Goal: Task Accomplishment & Management: Complete application form

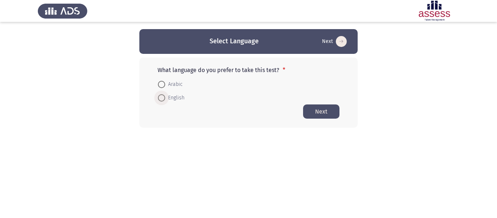
click at [162, 98] on span at bounding box center [161, 97] width 7 height 7
click at [162, 98] on input "English" at bounding box center [161, 97] width 7 height 7
radio input "true"
click at [317, 109] on button "Next" at bounding box center [321, 111] width 36 height 14
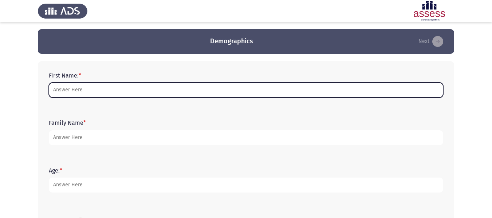
click at [299, 91] on input "First Name: *" at bounding box center [246, 90] width 394 height 15
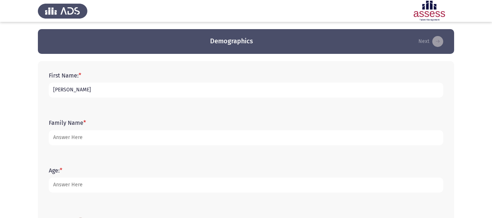
type input "[PERSON_NAME]"
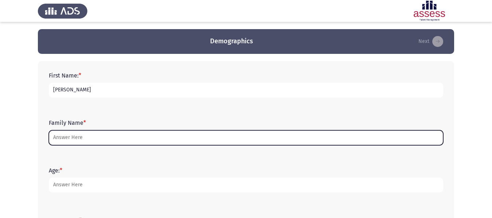
click at [229, 139] on input "Family Name *" at bounding box center [246, 137] width 394 height 15
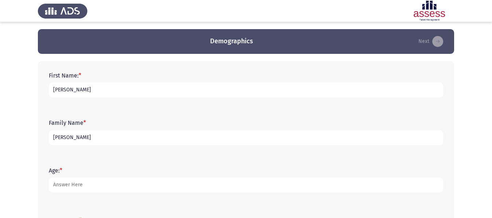
type input "[PERSON_NAME]"
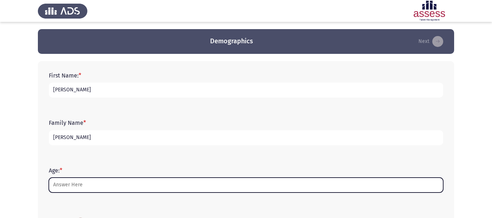
click at [167, 188] on input "Age: *" at bounding box center [246, 185] width 394 height 15
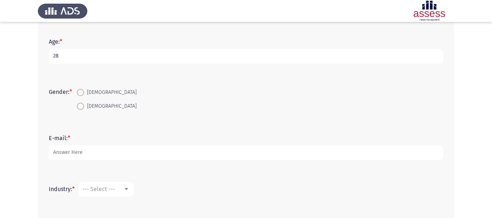
scroll to position [136, 0]
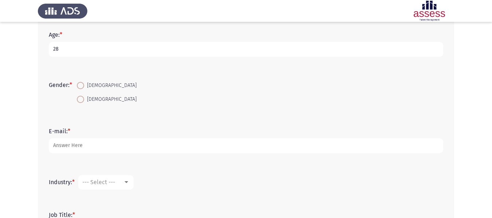
type input "28"
click at [89, 89] on span "[DEMOGRAPHIC_DATA]" at bounding box center [110, 85] width 52 height 9
click at [84, 89] on input "[DEMOGRAPHIC_DATA]" at bounding box center [80, 85] width 7 height 7
radio input "true"
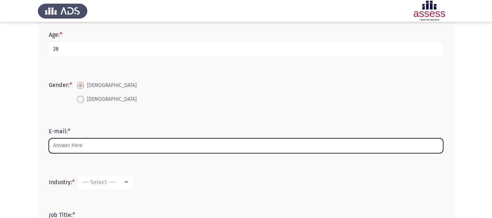
click at [97, 148] on input "E-mail: *" at bounding box center [246, 145] width 394 height 15
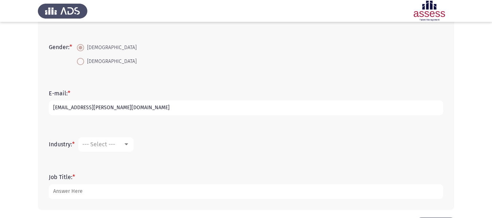
scroll to position [202, 0]
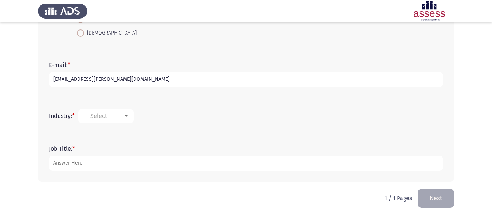
type input "[EMAIL_ADDRESS][PERSON_NAME][DOMAIN_NAME]"
click at [128, 117] on div at bounding box center [126, 116] width 4 height 2
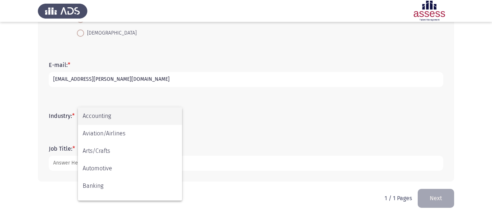
scroll to position [239, 0]
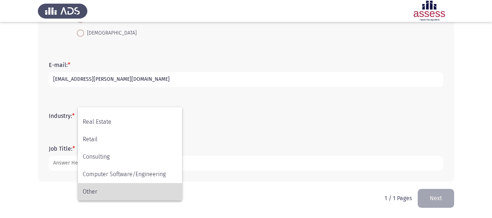
click at [140, 197] on span "Other" at bounding box center [130, 191] width 95 height 17
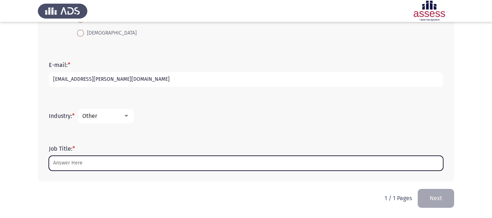
click at [125, 165] on input "Job Title: *" at bounding box center [246, 163] width 394 height 15
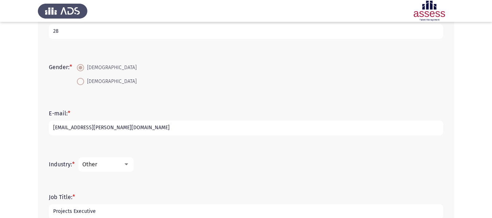
scroll to position [202, 0]
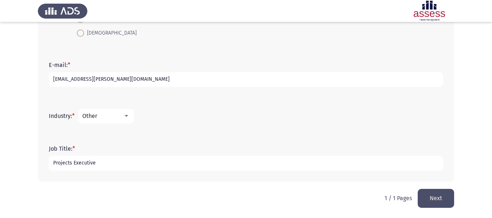
type input "Projects Executive"
click at [435, 205] on button "Next" at bounding box center [435, 198] width 36 height 19
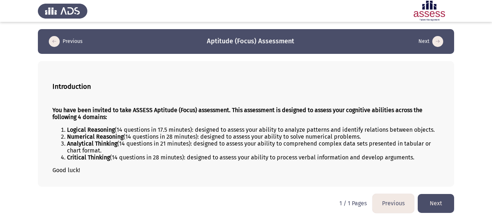
scroll to position [2, 0]
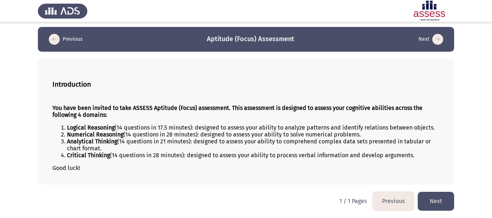
click at [429, 202] on button "Next" at bounding box center [435, 201] width 36 height 19
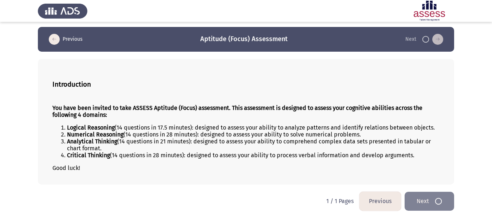
scroll to position [0, 0]
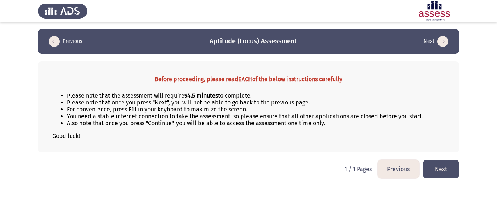
click at [436, 168] on button "Next" at bounding box center [441, 169] width 36 height 19
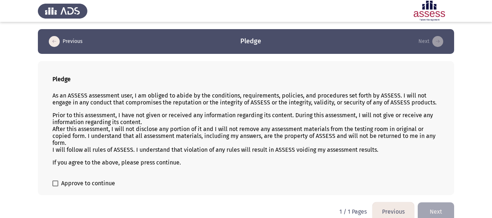
scroll to position [10, 0]
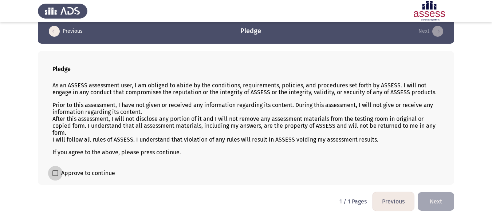
click at [57, 175] on span at bounding box center [55, 173] width 6 height 6
click at [55, 176] on input "Approve to continue" at bounding box center [55, 176] width 0 height 0
checkbox input "true"
click at [434, 202] on button "Next" at bounding box center [435, 201] width 36 height 19
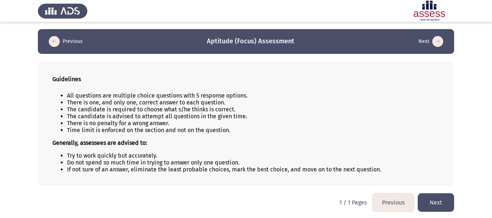
scroll to position [1, 0]
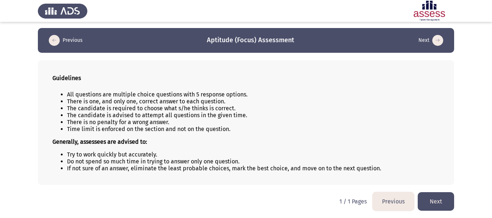
click at [435, 193] on button "Next" at bounding box center [435, 201] width 36 height 19
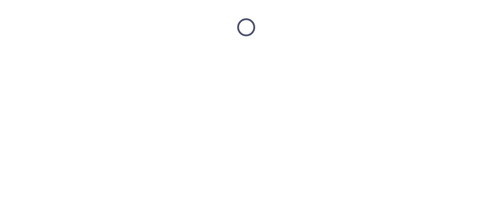
scroll to position [0, 0]
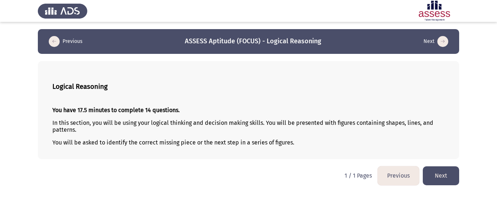
click at [449, 177] on button "Next" at bounding box center [441, 175] width 36 height 19
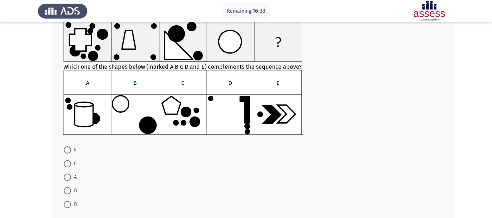
scroll to position [48, 0]
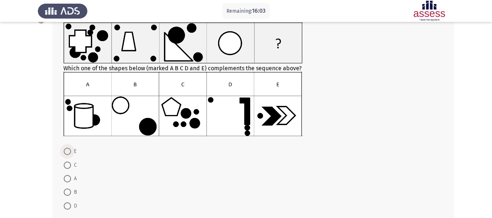
click at [67, 152] on span at bounding box center [67, 151] width 7 height 7
click at [67, 152] on input "E" at bounding box center [67, 151] width 7 height 7
radio input "true"
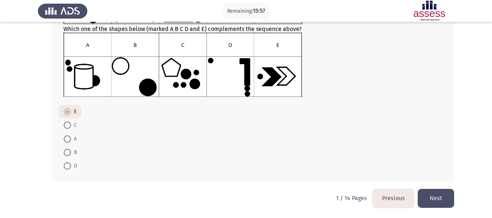
click at [438, 197] on button "Next" at bounding box center [435, 198] width 36 height 19
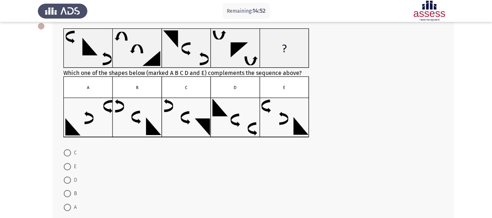
scroll to position [83, 0]
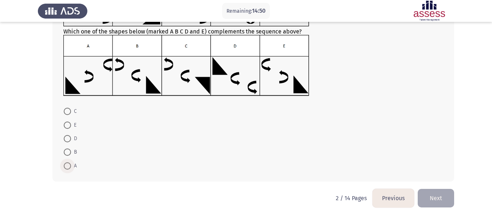
click at [68, 163] on span at bounding box center [67, 165] width 7 height 7
click at [68, 163] on input "A" at bounding box center [67, 165] width 7 height 7
radio input "true"
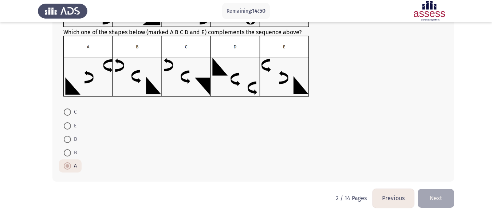
scroll to position [83, 0]
click at [436, 197] on button "Next" at bounding box center [435, 198] width 36 height 19
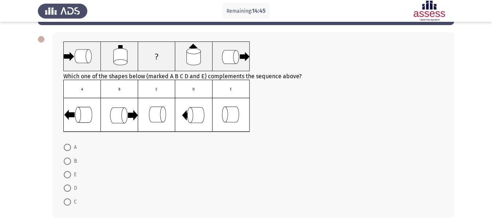
scroll to position [31, 0]
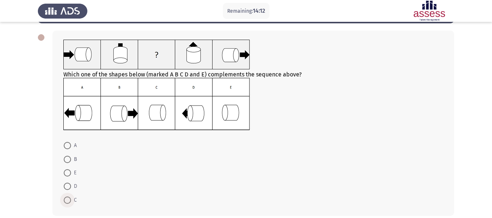
click at [68, 200] on span at bounding box center [67, 200] width 7 height 7
click at [68, 200] on input "C" at bounding box center [67, 200] width 7 height 7
radio input "true"
click at [71, 175] on span at bounding box center [67, 172] width 7 height 7
click at [71, 175] on input "E" at bounding box center [67, 172] width 7 height 7
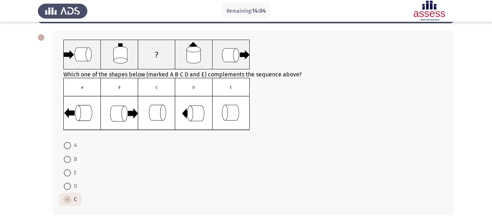
radio input "true"
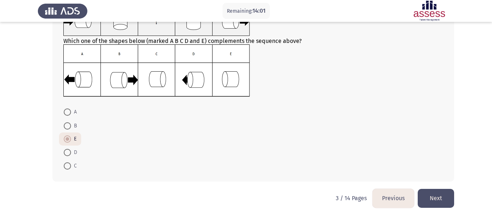
click at [442, 196] on button "Next" at bounding box center [435, 198] width 36 height 19
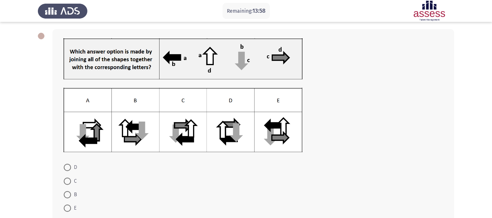
scroll to position [34, 0]
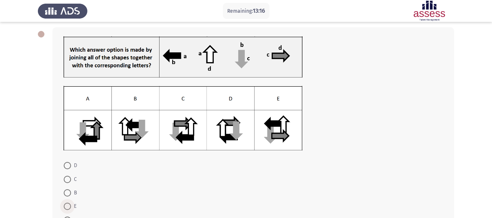
click at [65, 206] on span at bounding box center [67, 206] width 7 height 7
click at [65, 206] on input "E" at bounding box center [67, 206] width 7 height 7
radio input "true"
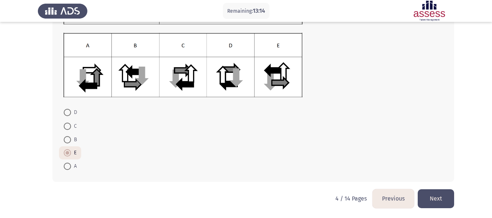
scroll to position [87, 0]
click at [440, 195] on button "Next" at bounding box center [435, 198] width 36 height 19
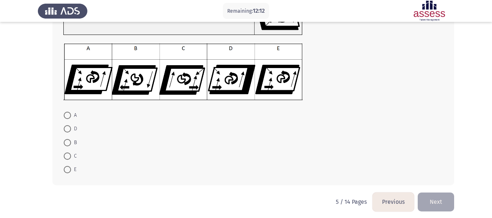
scroll to position [80, 0]
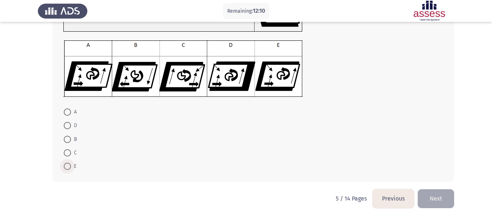
click at [70, 166] on span at bounding box center [67, 166] width 7 height 7
click at [70, 166] on input "E" at bounding box center [67, 166] width 7 height 7
radio input "true"
click at [435, 197] on button "Next" at bounding box center [435, 198] width 36 height 19
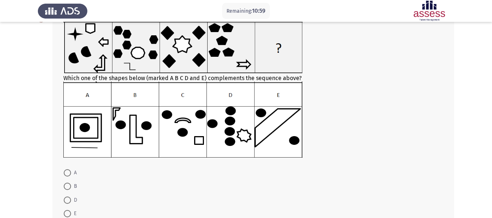
scroll to position [48, 0]
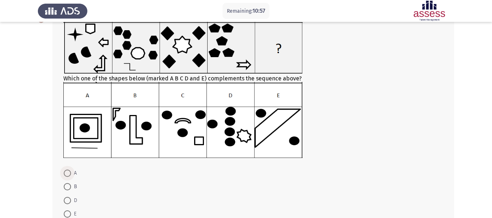
click at [69, 172] on span at bounding box center [67, 173] width 7 height 7
click at [69, 172] on input "A" at bounding box center [67, 173] width 7 height 7
radio input "true"
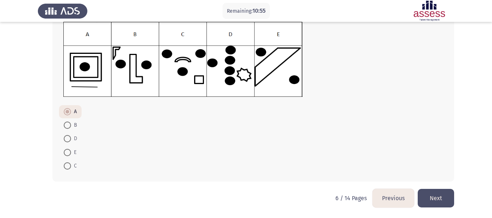
click at [438, 199] on button "Next" at bounding box center [435, 198] width 36 height 19
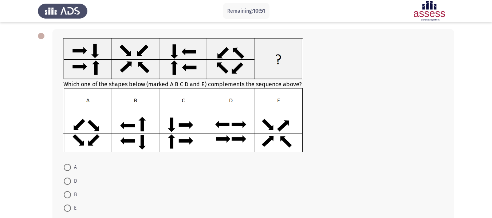
scroll to position [33, 0]
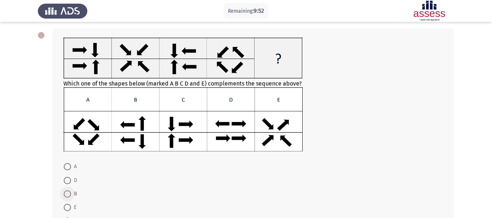
click at [70, 195] on span at bounding box center [67, 193] width 7 height 7
click at [70, 195] on input "B" at bounding box center [67, 193] width 7 height 7
radio input "true"
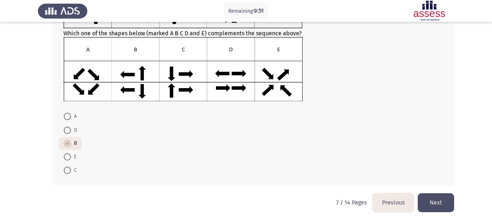
scroll to position [87, 0]
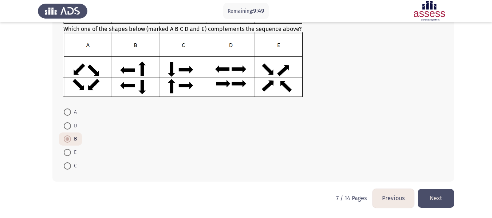
click at [439, 197] on button "Next" at bounding box center [435, 198] width 36 height 19
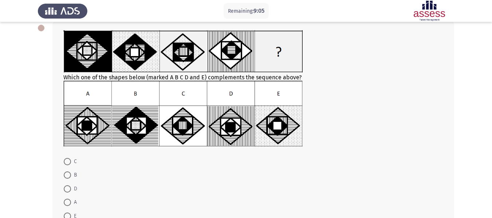
scroll to position [85, 0]
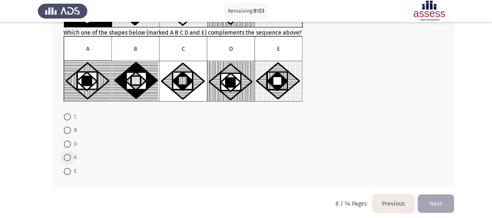
click at [65, 157] on span at bounding box center [67, 157] width 7 height 7
click at [65, 157] on input "A" at bounding box center [67, 157] width 7 height 7
radio input "true"
click at [442, 205] on button "Next" at bounding box center [435, 203] width 36 height 19
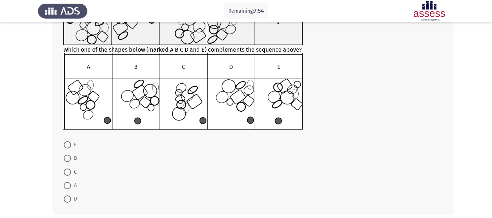
scroll to position [94, 0]
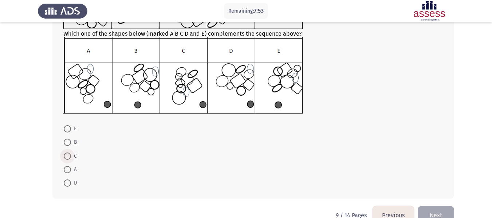
click at [70, 155] on span at bounding box center [67, 155] width 7 height 7
click at [70, 155] on input "C" at bounding box center [67, 155] width 7 height 7
radio input "true"
click at [429, 209] on button "Next" at bounding box center [435, 215] width 36 height 19
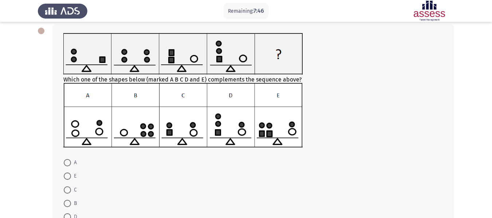
scroll to position [35, 0]
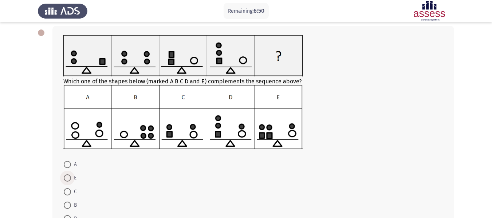
click at [71, 179] on span at bounding box center [67, 177] width 7 height 7
click at [71, 179] on input "E" at bounding box center [67, 177] width 7 height 7
radio input "true"
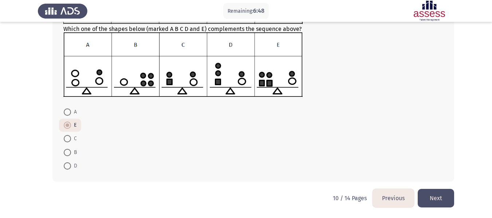
click at [444, 192] on button "Next" at bounding box center [435, 198] width 36 height 19
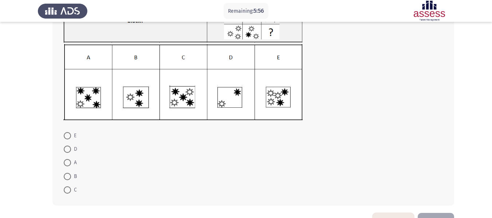
scroll to position [80, 0]
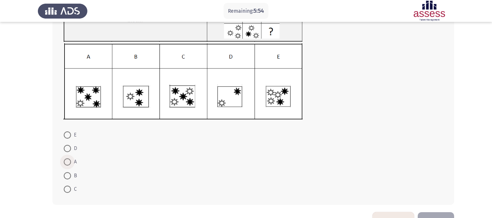
click at [70, 162] on span at bounding box center [67, 161] width 7 height 7
click at [70, 162] on input "A" at bounding box center [67, 161] width 7 height 7
radio input "true"
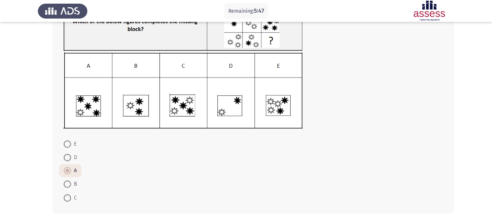
scroll to position [90, 0]
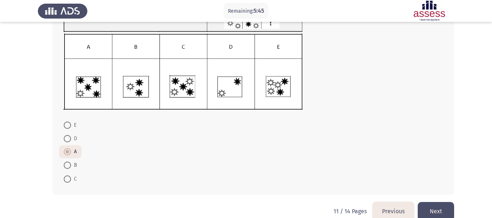
click at [445, 204] on button "Next" at bounding box center [435, 211] width 36 height 19
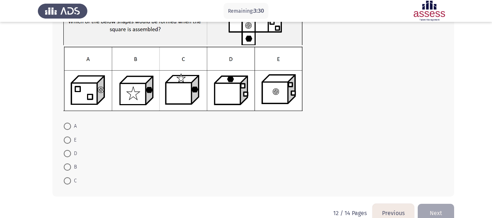
scroll to position [67, 0]
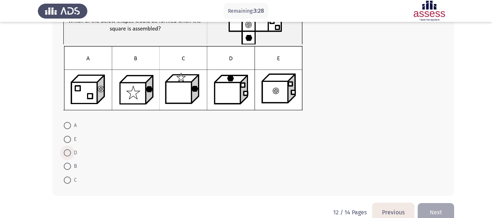
click at [69, 153] on span at bounding box center [67, 152] width 7 height 7
click at [69, 153] on input "D" at bounding box center [67, 152] width 7 height 7
radio input "true"
click at [430, 203] on button "Next" at bounding box center [435, 211] width 36 height 19
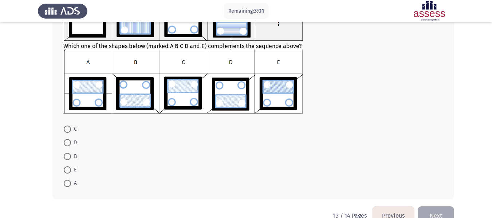
scroll to position [71, 0]
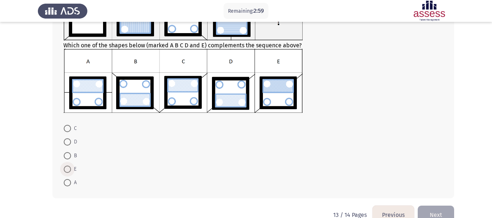
click at [66, 168] on span at bounding box center [67, 169] width 7 height 7
click at [66, 168] on input "E" at bounding box center [67, 169] width 7 height 7
radio input "true"
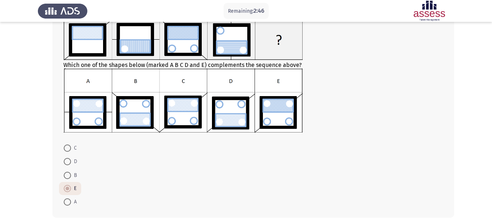
scroll to position [50, 0]
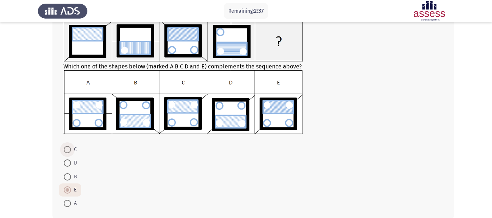
click at [66, 150] on span at bounding box center [67, 149] width 7 height 7
click at [66, 150] on input "C" at bounding box center [67, 149] width 7 height 7
radio input "true"
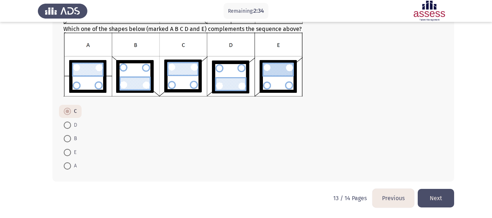
click at [439, 194] on button "Next" at bounding box center [435, 198] width 36 height 19
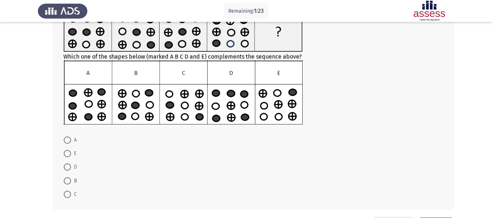
scroll to position [60, 0]
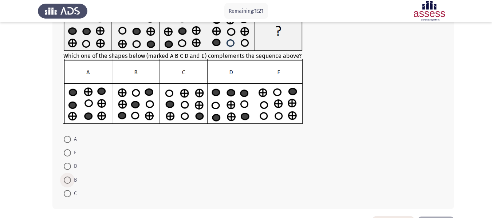
click at [69, 180] on span at bounding box center [67, 179] width 7 height 7
click at [69, 180] on input "B" at bounding box center [67, 179] width 7 height 7
radio input "true"
drag, startPoint x: 491, startPoint y: 116, endPoint x: 495, endPoint y: 128, distance: 11.9
click at [492, 128] on html "Remaining: 1:19 Previous ASSESS Aptitude (FOCUS) - Logical Reasoning Next Which…" at bounding box center [246, 93] width 492 height 306
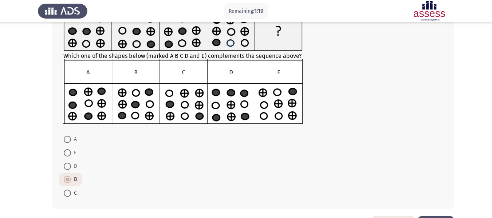
scroll to position [88, 0]
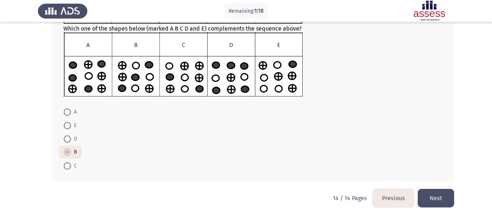
click at [439, 203] on button "Next" at bounding box center [435, 198] width 36 height 19
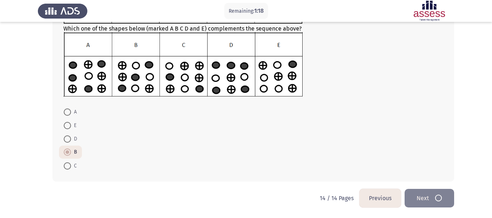
scroll to position [0, 0]
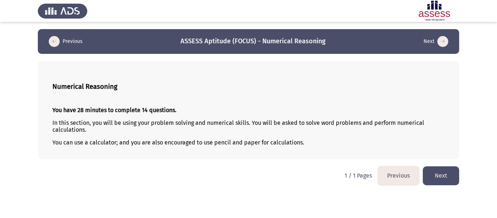
click at [447, 175] on button "Next" at bounding box center [441, 175] width 36 height 19
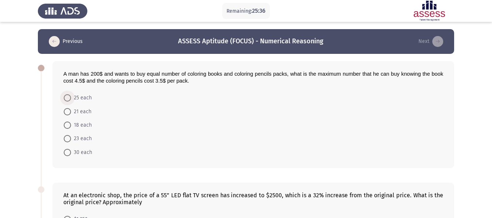
click at [79, 97] on span "25 each" at bounding box center [81, 98] width 21 height 9
click at [71, 97] on input "25 each" at bounding box center [67, 97] width 7 height 7
radio input "true"
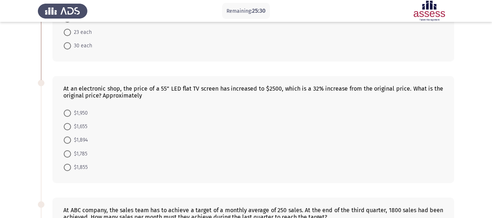
scroll to position [107, 0]
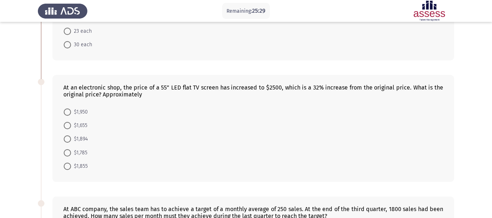
click at [75, 142] on span "$1,894" at bounding box center [79, 139] width 17 height 9
click at [71, 142] on input "$1,894" at bounding box center [67, 138] width 7 height 7
radio input "true"
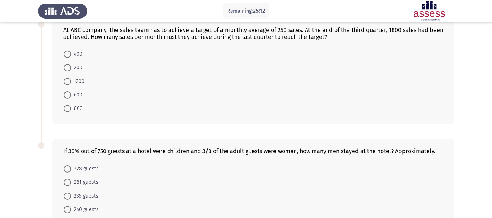
scroll to position [285, 0]
click at [72, 52] on span "400" at bounding box center [76, 54] width 11 height 9
click at [71, 52] on input "400" at bounding box center [67, 54] width 7 height 7
radio input "true"
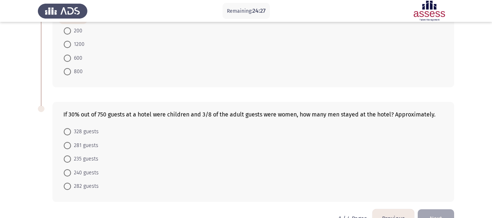
scroll to position [342, 0]
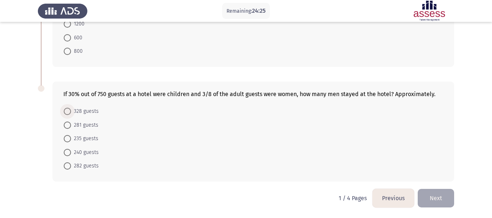
click at [91, 112] on span "328 guests" at bounding box center [85, 111] width 28 height 9
click at [71, 112] on input "328 guests" at bounding box center [67, 111] width 7 height 7
radio input "true"
click at [438, 194] on button "Next" at bounding box center [435, 198] width 36 height 19
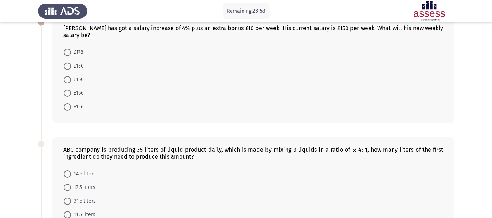
scroll to position [47, 0]
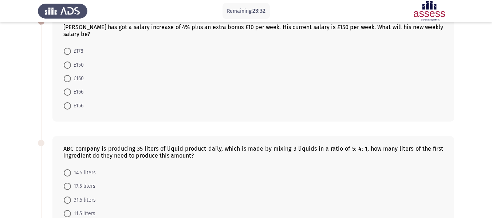
click at [69, 95] on span at bounding box center [67, 91] width 7 height 7
click at [69, 95] on input "£166" at bounding box center [67, 91] width 7 height 7
radio input "true"
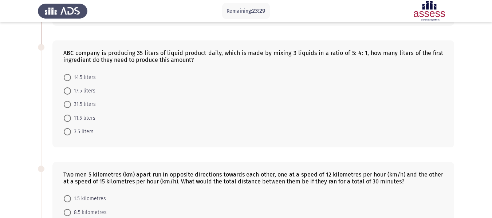
scroll to position [140, 0]
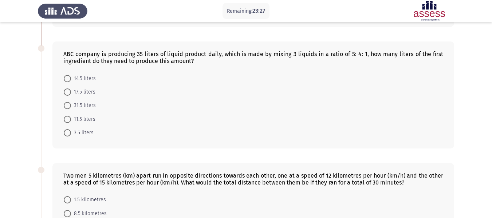
click at [71, 90] on span at bounding box center [67, 91] width 7 height 7
click at [71, 90] on input "17.5 liters" at bounding box center [67, 91] width 7 height 7
radio input "true"
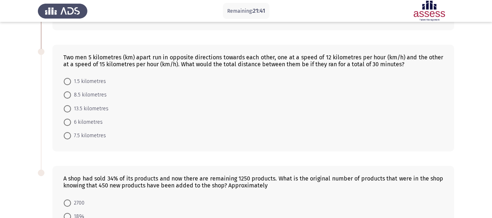
scroll to position [257, 0]
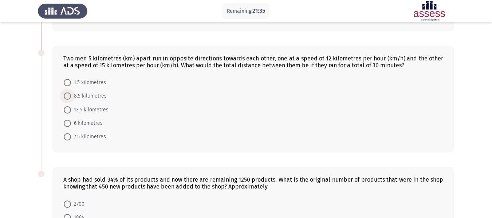
click at [100, 98] on span "8.5 kilometres" at bounding box center [89, 96] width 36 height 9
click at [71, 98] on input "8.5 kilometres" at bounding box center [67, 95] width 7 height 7
radio input "true"
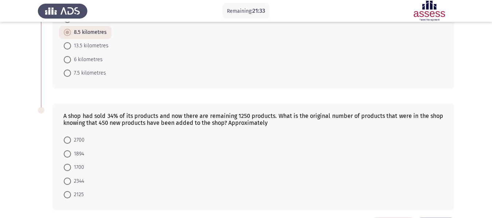
scroll to position [349, 0]
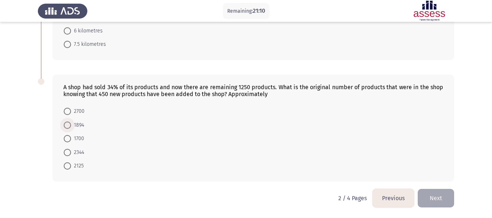
click at [77, 125] on span "1894" at bounding box center [77, 125] width 13 height 9
click at [71, 125] on input "1894" at bounding box center [67, 125] width 7 height 7
radio input "true"
click at [440, 194] on button "Next" at bounding box center [435, 198] width 36 height 19
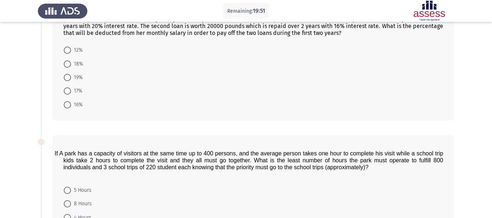
scroll to position [0, 0]
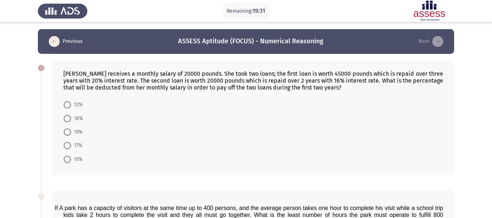
drag, startPoint x: 276, startPoint y: 75, endPoint x: 473, endPoint y: 54, distance: 197.6
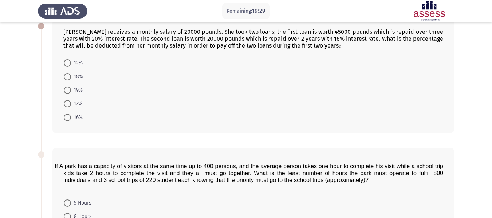
scroll to position [47, 0]
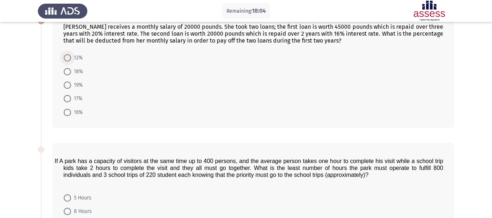
click at [71, 61] on span "12%" at bounding box center [77, 57] width 12 height 9
click at [71, 61] on input "12%" at bounding box center [67, 57] width 7 height 7
radio input "true"
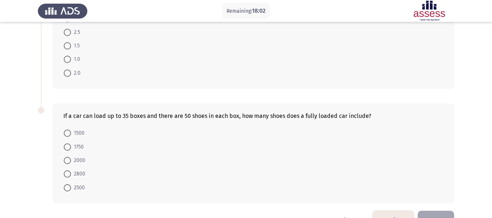
scroll to position [369, 0]
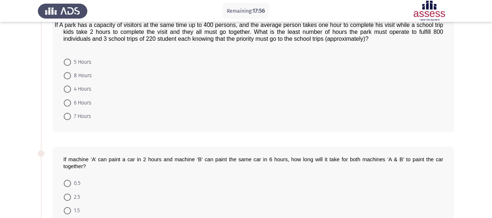
scroll to position [179, 0]
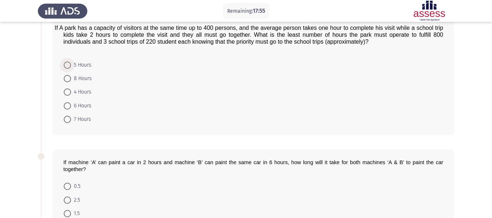
click at [76, 67] on span "5 Hours" at bounding box center [81, 65] width 20 height 9
click at [71, 67] on input "5 Hours" at bounding box center [67, 64] width 7 height 7
radio input "true"
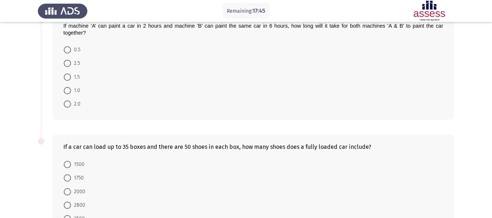
scroll to position [317, 0]
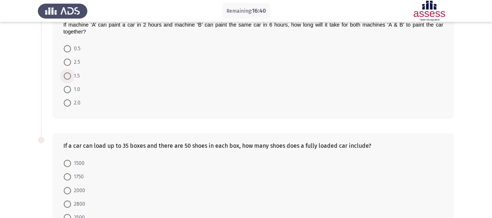
click at [71, 77] on span at bounding box center [67, 75] width 7 height 7
click at [71, 77] on input "1.5" at bounding box center [67, 75] width 7 height 7
radio input "true"
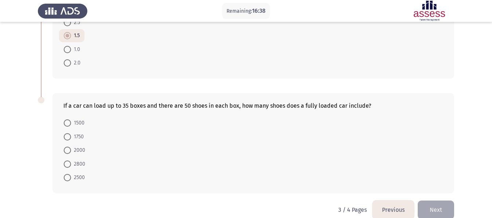
scroll to position [368, 0]
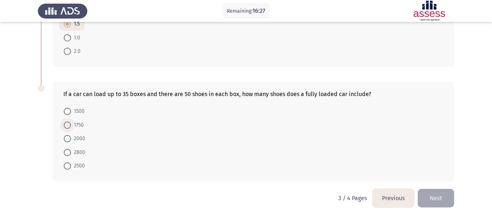
click at [68, 122] on span at bounding box center [67, 125] width 7 height 7
click at [68, 122] on input "1750" at bounding box center [67, 125] width 7 height 7
radio input "true"
click at [445, 193] on button "Next" at bounding box center [435, 198] width 36 height 19
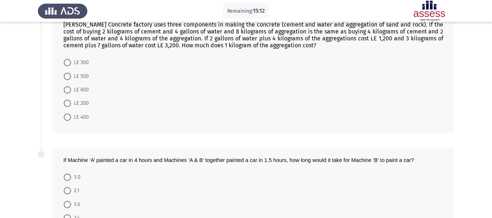
scroll to position [48, 0]
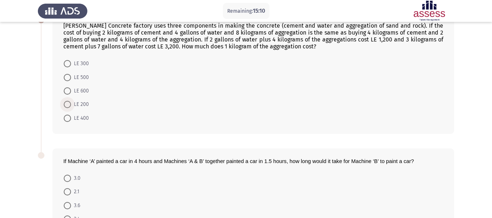
click at [66, 101] on span at bounding box center [67, 104] width 7 height 7
click at [66, 101] on input "LE 200" at bounding box center [67, 104] width 7 height 7
radio input "true"
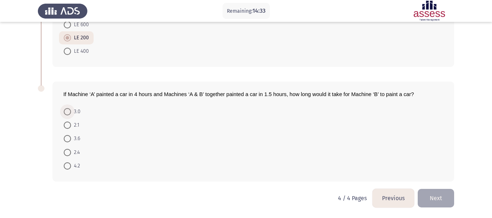
click at [68, 107] on label "3.0" at bounding box center [72, 111] width 17 height 9
click at [68, 108] on input "3.0" at bounding box center [67, 111] width 7 height 7
radio input "true"
click at [442, 194] on button "Next" at bounding box center [435, 198] width 36 height 19
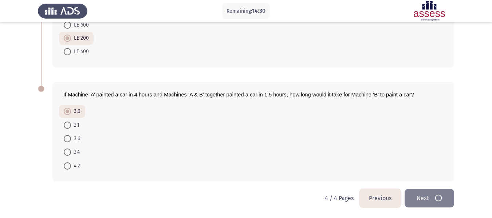
scroll to position [0, 0]
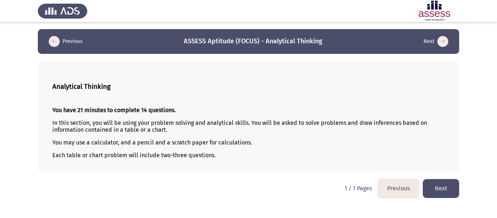
click at [443, 184] on button "Next" at bounding box center [441, 188] width 36 height 19
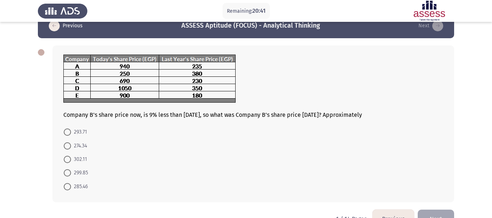
scroll to position [15, 0]
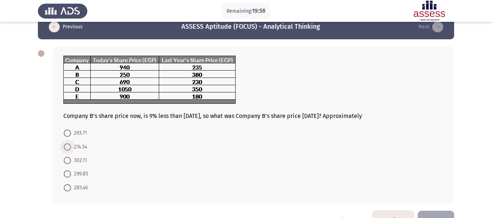
click at [84, 147] on span "274.34" at bounding box center [79, 147] width 16 height 9
click at [71, 147] on input "274.34" at bounding box center [67, 146] width 7 height 7
radio input "true"
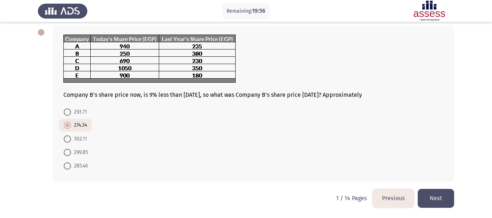
click at [431, 196] on button "Next" at bounding box center [435, 198] width 36 height 19
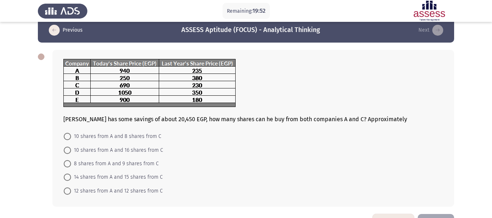
scroll to position [12, 0]
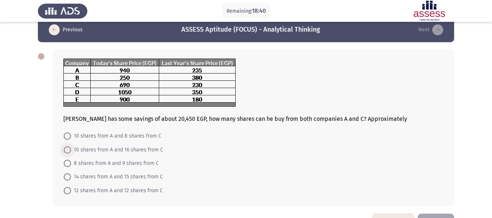
click at [106, 147] on span "10 shares from A and 16 shares from C" at bounding box center [117, 150] width 92 height 9
click at [71, 147] on input "10 shares from A and 16 shares from C" at bounding box center [67, 149] width 7 height 7
radio input "true"
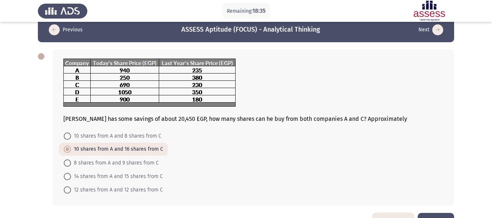
scroll to position [36, 0]
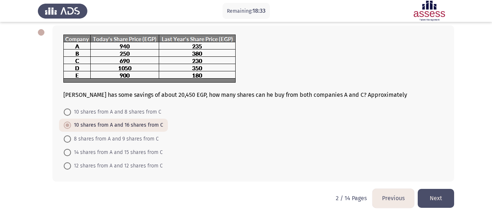
click at [437, 194] on button "Next" at bounding box center [435, 198] width 36 height 19
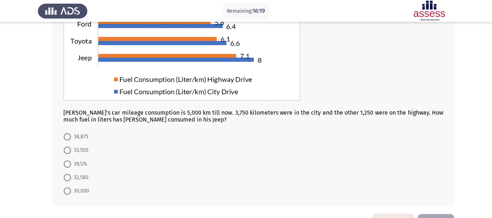
scroll to position [113, 0]
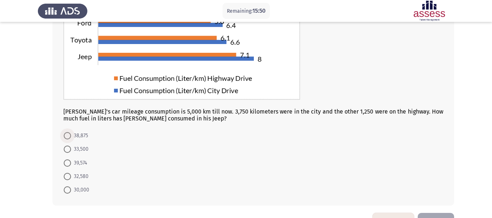
click at [69, 135] on span at bounding box center [67, 135] width 7 height 7
click at [69, 135] on input "38,875" at bounding box center [67, 135] width 7 height 7
radio input "true"
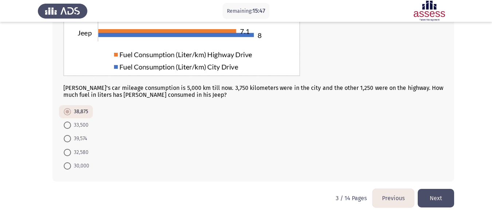
click at [440, 199] on button "Next" at bounding box center [435, 198] width 36 height 19
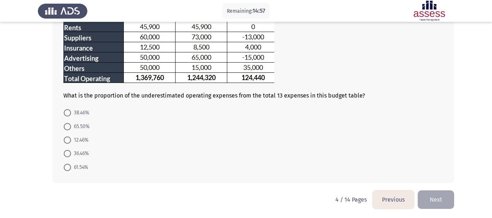
scroll to position [153, 0]
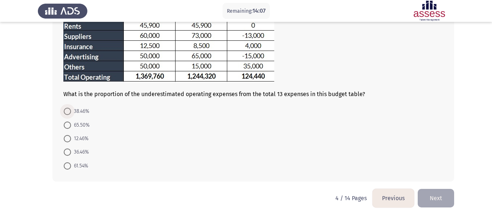
click at [77, 110] on span "38.46%" at bounding box center [80, 111] width 18 height 9
click at [71, 110] on input "38.46%" at bounding box center [67, 111] width 7 height 7
radio input "true"
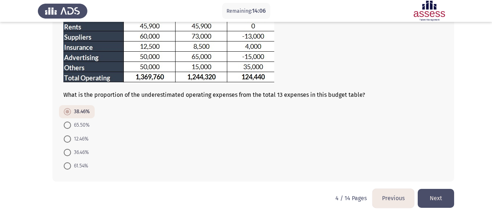
click at [437, 192] on button "Next" at bounding box center [435, 198] width 36 height 19
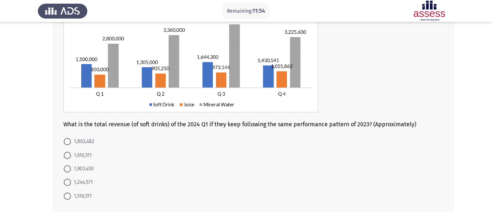
scroll to position [80, 0]
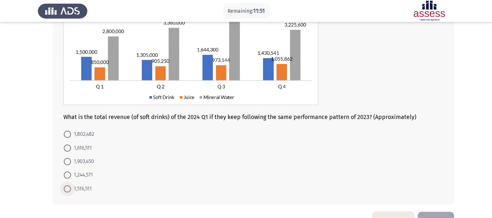
click at [80, 191] on span "1,516,511" at bounding box center [81, 188] width 21 height 9
click at [71, 191] on input "1,516,511" at bounding box center [67, 188] width 7 height 7
radio input "true"
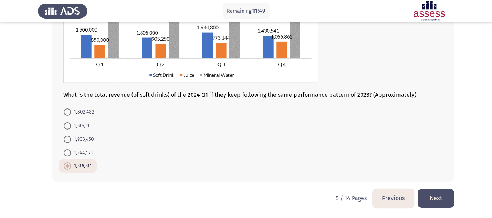
click at [450, 194] on button "Next" at bounding box center [435, 198] width 36 height 19
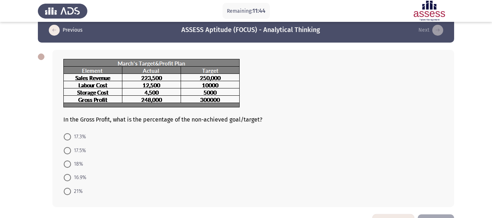
scroll to position [0, 0]
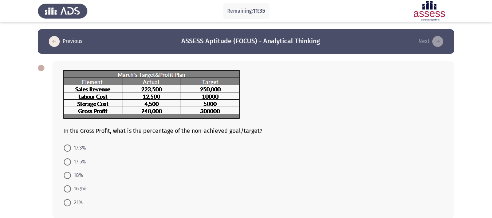
drag, startPoint x: 450, startPoint y: 194, endPoint x: 492, endPoint y: 76, distance: 125.6
click at [492, 76] on html "Remaining: 11:35 Previous ASSESS Aptitude (FOCUS) - Analytical Thinking Next In…" at bounding box center [246, 127] width 492 height 255
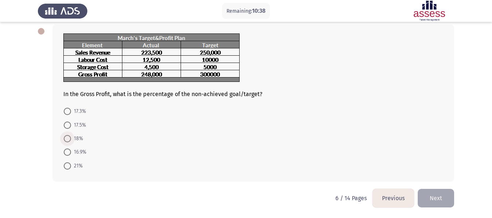
click at [74, 139] on span "18%" at bounding box center [77, 138] width 12 height 9
click at [71, 139] on input "18%" at bounding box center [67, 138] width 7 height 7
radio input "true"
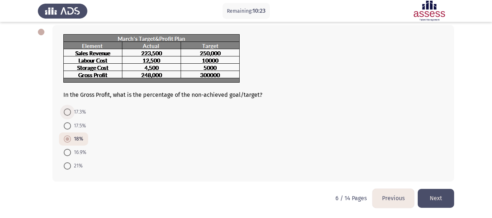
click at [72, 114] on span "17.3%" at bounding box center [78, 112] width 15 height 9
click at [71, 114] on input "17.3%" at bounding box center [67, 111] width 7 height 7
radio input "true"
click at [445, 203] on button "Next" at bounding box center [435, 198] width 36 height 19
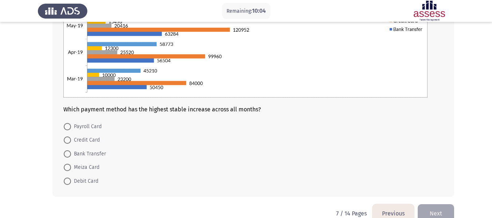
scroll to position [159, 0]
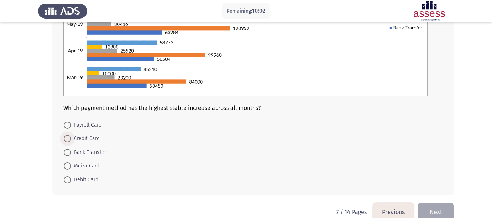
click at [95, 139] on span "Credit Card" at bounding box center [85, 138] width 29 height 9
click at [71, 139] on input "Credit Card" at bounding box center [67, 138] width 7 height 7
radio input "true"
click at [440, 207] on button "Next" at bounding box center [435, 211] width 36 height 19
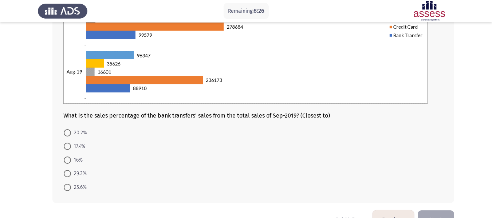
scroll to position [153, 0]
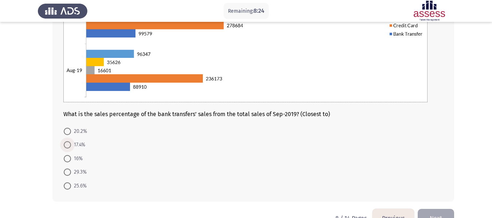
click at [78, 145] on span "17.4%" at bounding box center [78, 144] width 14 height 9
click at [71, 145] on input "17.4%" at bounding box center [67, 144] width 7 height 7
radio input "true"
click at [439, 211] on button "Next" at bounding box center [435, 217] width 36 height 19
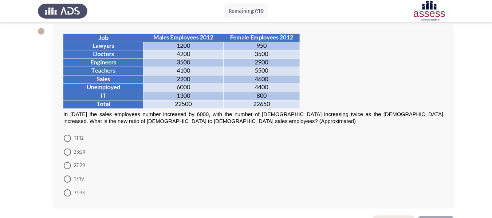
scroll to position [35, 0]
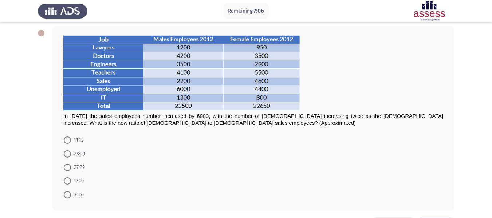
click at [78, 194] on span "31:33" at bounding box center [78, 194] width 14 height 9
click at [71, 194] on input "31:33" at bounding box center [67, 194] width 7 height 7
radio input "true"
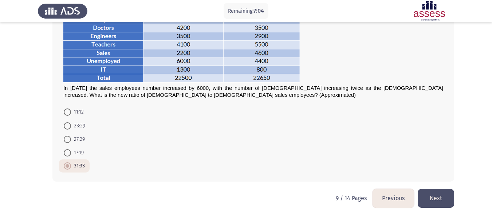
click at [433, 201] on button "Next" at bounding box center [435, 198] width 36 height 19
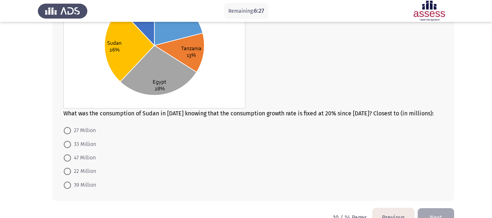
scroll to position [102, 0]
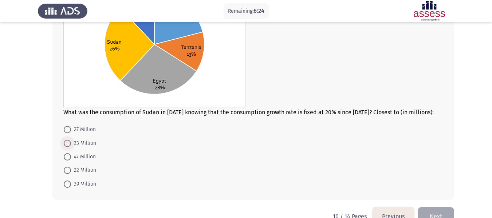
click at [87, 145] on span "33 Million" at bounding box center [83, 143] width 25 height 9
click at [71, 145] on input "33 Million" at bounding box center [67, 143] width 7 height 7
radio input "true"
click at [435, 207] on button "Next" at bounding box center [435, 215] width 36 height 19
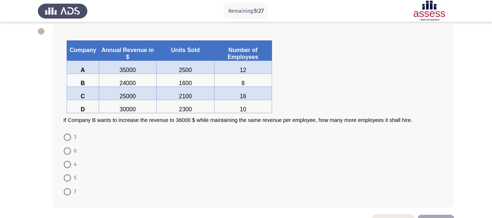
scroll to position [63, 0]
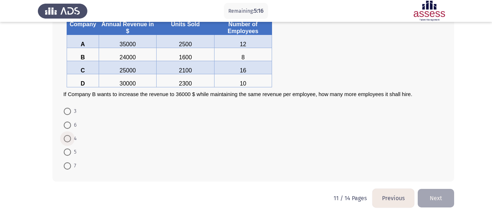
click at [69, 138] on span at bounding box center [67, 138] width 7 height 7
click at [69, 138] on input "4" at bounding box center [67, 138] width 7 height 7
radio input "true"
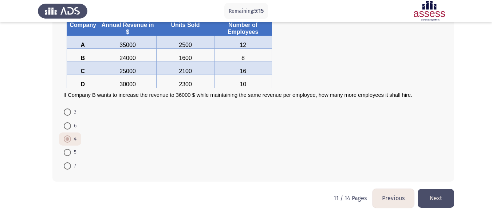
click at [436, 192] on button "Next" at bounding box center [435, 198] width 36 height 19
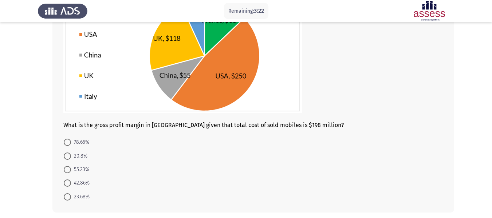
scroll to position [88, 0]
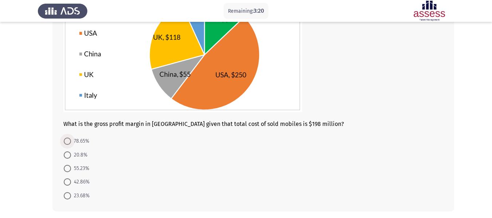
click at [69, 143] on span at bounding box center [67, 141] width 7 height 7
click at [69, 143] on input "78.65%" at bounding box center [67, 141] width 7 height 7
radio input "true"
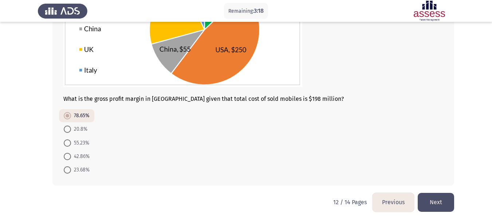
scroll to position [117, 0]
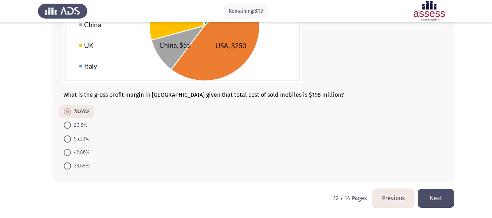
click at [436, 201] on button "Next" at bounding box center [435, 198] width 36 height 19
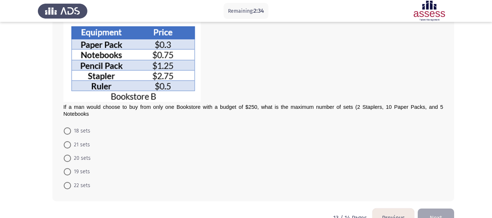
scroll to position [131, 0]
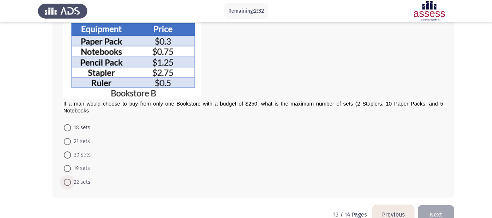
click at [81, 178] on span "22 sets" at bounding box center [80, 182] width 19 height 9
click at [71, 179] on input "22 sets" at bounding box center [67, 182] width 7 height 7
radio input "true"
click at [439, 211] on button "Next" at bounding box center [435, 214] width 36 height 19
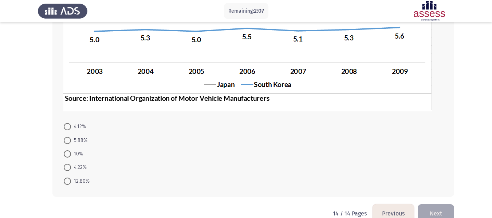
scroll to position [201, 0]
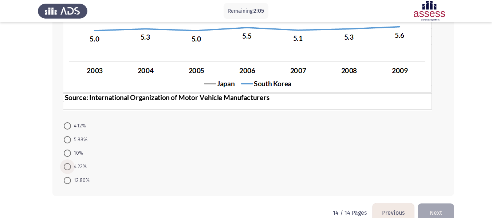
click at [69, 168] on span at bounding box center [67, 166] width 7 height 7
click at [69, 168] on input "4.22%" at bounding box center [67, 166] width 7 height 7
radio input "true"
click at [447, 205] on button "Next" at bounding box center [435, 212] width 36 height 19
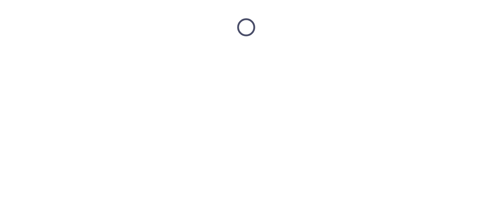
scroll to position [0, 0]
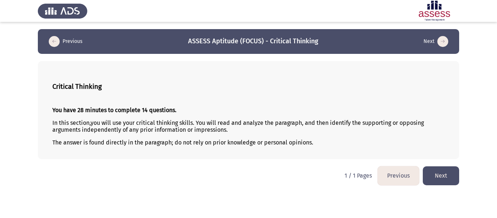
click at [449, 177] on button "Next" at bounding box center [441, 175] width 36 height 19
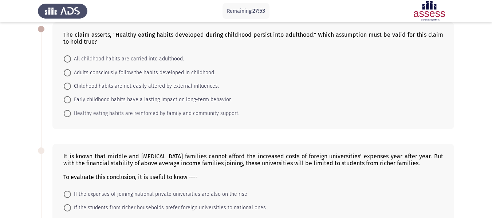
scroll to position [46, 0]
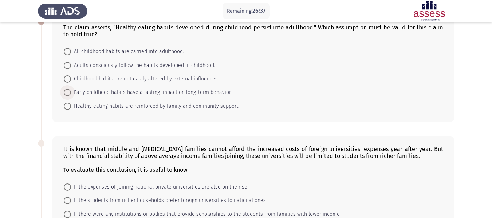
click at [179, 89] on span "Early childhood habits have a lasting impact on long-term behavior." at bounding box center [151, 92] width 160 height 9
click at [71, 89] on input "Early childhood habits have a lasting impact on long-term behavior." at bounding box center [67, 92] width 7 height 7
radio input "true"
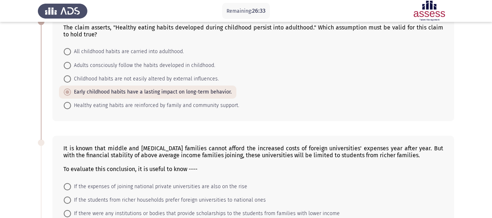
drag, startPoint x: 485, startPoint y: 68, endPoint x: 497, endPoint y: 70, distance: 11.7
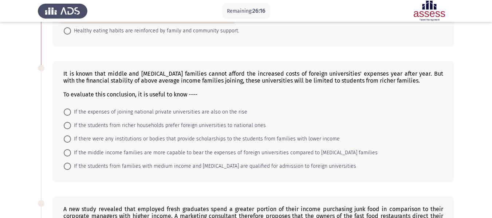
scroll to position [122, 0]
click at [228, 137] on span "If there were any institutions or bodies that provide scholarships to the stude…" at bounding box center [205, 138] width 269 height 9
click at [71, 137] on input "If there were any institutions or bodies that provide scholarships to the stude…" at bounding box center [67, 138] width 7 height 7
radio input "true"
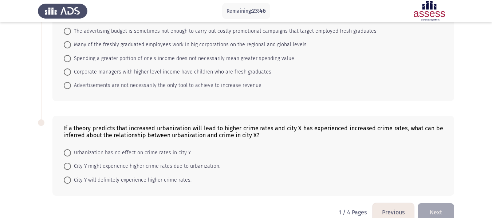
scroll to position [357, 0]
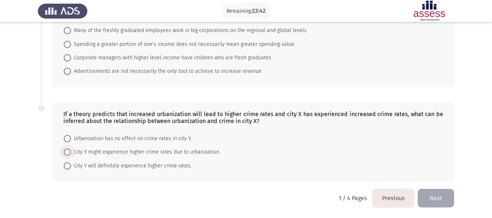
click at [203, 151] on span "City Y might experience higher crime rates due to urbanization." at bounding box center [145, 152] width 149 height 9
click at [71, 151] on input "City Y might experience higher crime rates due to urbanization." at bounding box center [67, 151] width 7 height 7
radio input "true"
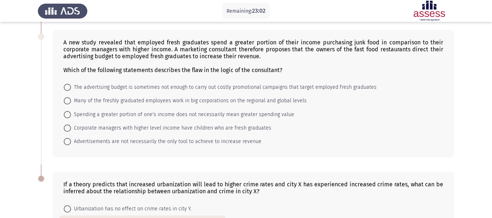
scroll to position [286, 0]
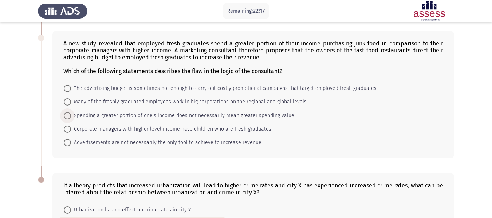
click at [102, 117] on span "Spending a greater portion of one's income does not necessarily mean greater sp…" at bounding box center [182, 115] width 223 height 9
click at [71, 117] on input "Spending a greater portion of one's income does not necessarily mean greater sp…" at bounding box center [67, 115] width 7 height 7
radio input "true"
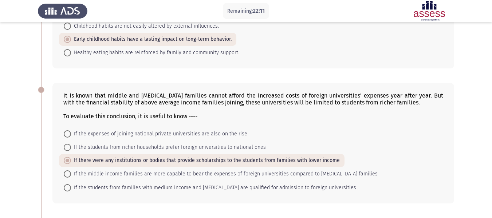
scroll to position [356, 0]
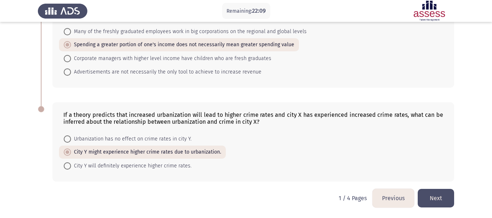
click at [444, 201] on button "Next" at bounding box center [435, 198] width 36 height 19
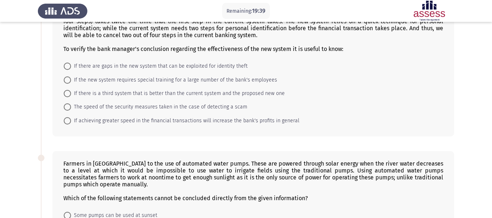
scroll to position [57, 0]
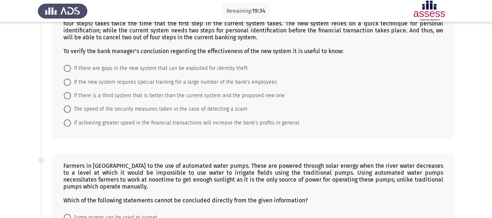
click at [199, 64] on mat-radio-button "If there are gaps in the new system that can be exploited for identity theft" at bounding box center [155, 67] width 193 height 13
click at [199, 67] on span "If there are gaps in the new system that can be exploited for identity theft" at bounding box center [159, 68] width 176 height 9
click at [71, 67] on input "If there are gaps in the new system that can be exploited for identity theft" at bounding box center [67, 68] width 7 height 7
radio input "true"
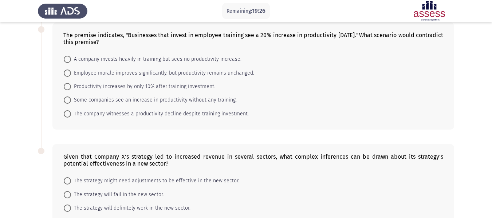
scroll to position [335, 0]
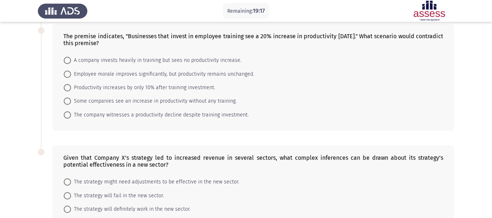
click at [179, 103] on span "Some companies see an increase in productivity without any training." at bounding box center [154, 101] width 166 height 9
click at [71, 103] on input "Some companies see an increase in productivity without any training." at bounding box center [67, 101] width 7 height 7
radio input "true"
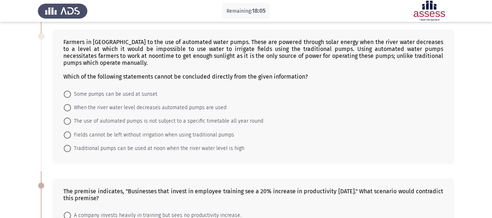
scroll to position [175, 0]
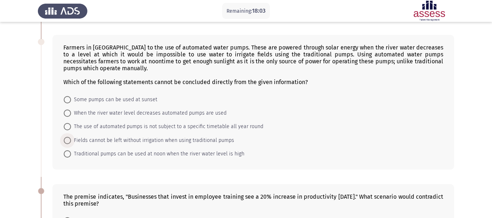
click at [151, 139] on span "Fields cannot be left without irrigation when using traditional pumps" at bounding box center [152, 140] width 163 height 9
click at [71, 139] on input "Fields cannot be left without irrigation when using traditional pumps" at bounding box center [67, 140] width 7 height 7
radio input "true"
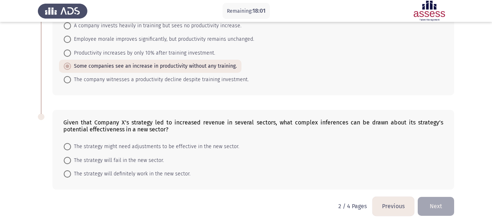
scroll to position [377, 0]
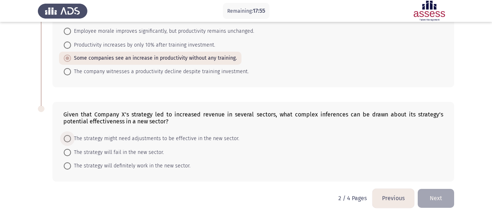
click at [199, 138] on span "The strategy might need adjustments to be effective in the new sector." at bounding box center [155, 138] width 168 height 9
click at [71, 138] on input "The strategy might need adjustments to be effective in the new sector." at bounding box center [67, 138] width 7 height 7
radio input "true"
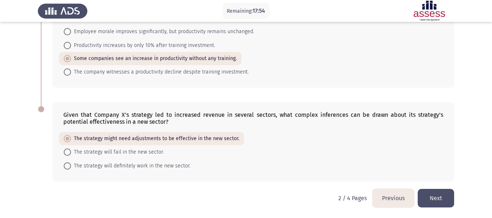
click at [444, 199] on button "Next" at bounding box center [435, 198] width 36 height 19
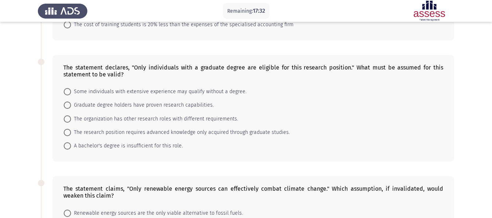
scroll to position [162, 0]
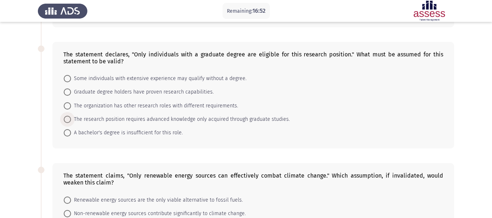
click at [263, 120] on span "The research position requires advanced knowledge only acquired through graduat…" at bounding box center [180, 119] width 219 height 9
click at [71, 120] on input "The research position requires advanced knowledge only acquired through graduat…" at bounding box center [67, 119] width 7 height 7
radio input "true"
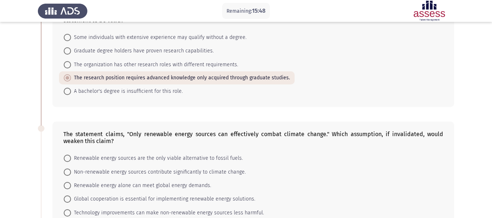
scroll to position [199, 0]
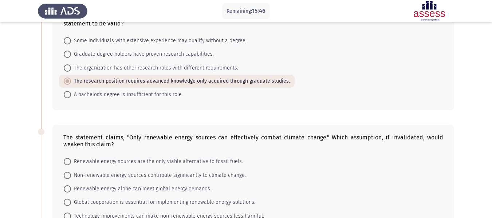
click at [155, 54] on span "Graduate degree holders have proven research capabilities." at bounding box center [142, 54] width 143 height 9
click at [71, 54] on input "Graduate degree holders have proven research capabilities." at bounding box center [67, 54] width 7 height 7
radio input "true"
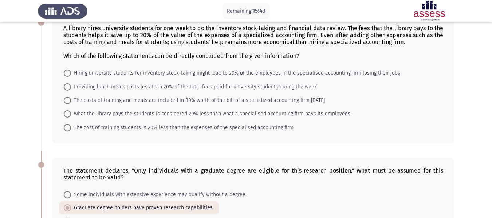
scroll to position [42, 0]
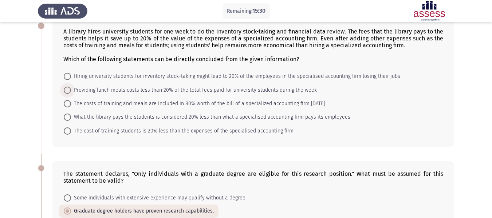
click at [120, 91] on span "Providing lunch meals costs less than 20% of the total fees paid for university…" at bounding box center [194, 90] width 246 height 9
click at [71, 91] on input "Providing lunch meals costs less than 20% of the total fees paid for university…" at bounding box center [67, 90] width 7 height 7
radio input "true"
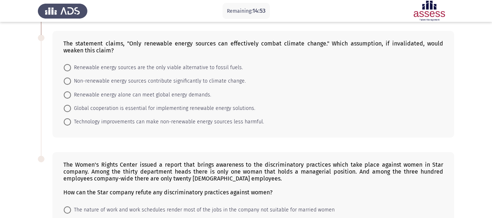
scroll to position [295, 0]
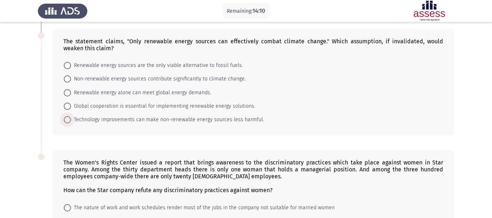
click at [136, 118] on span "Technology improvements can make non-renewable energy sources less harmful." at bounding box center [167, 119] width 193 height 9
click at [71, 118] on input "Technology improvements can make non-renewable energy sources less harmful." at bounding box center [67, 119] width 7 height 7
radio input "true"
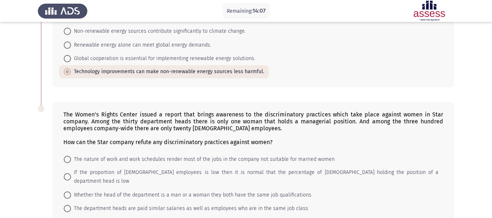
scroll to position [391, 0]
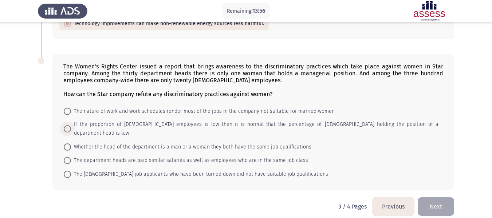
click at [133, 123] on span "If the proportion of [DEMOGRAPHIC_DATA] employees is low then it is normal that…" at bounding box center [254, 128] width 367 height 17
click at [71, 125] on input "If the proportion of [DEMOGRAPHIC_DATA] employees is low then it is normal that…" at bounding box center [67, 128] width 7 height 7
radio input "true"
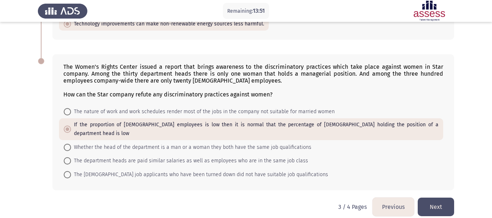
click at [441, 198] on button "Next" at bounding box center [435, 207] width 36 height 19
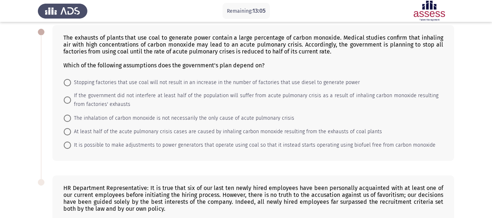
scroll to position [35, 0]
click at [126, 128] on span "At least half of the acute pulmonary crisis cases are caused by inhaling carbon…" at bounding box center [226, 132] width 311 height 9
click at [71, 129] on input "At least half of the acute pulmonary crisis cases are caused by inhaling carbon…" at bounding box center [67, 132] width 7 height 7
radio input "true"
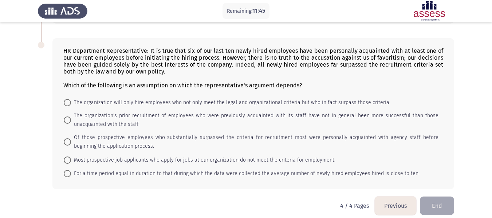
scroll to position [180, 0]
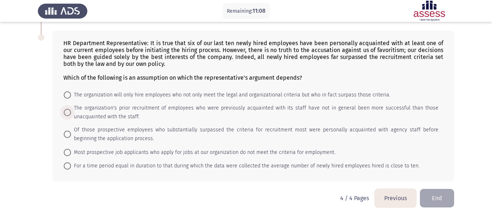
click at [209, 109] on span "The organization's prior recruitment of employees who were previously acquainte…" at bounding box center [254, 112] width 367 height 17
click at [71, 109] on input "The organization's prior recruitment of employees who were previously acquainte…" at bounding box center [67, 112] width 7 height 7
radio input "true"
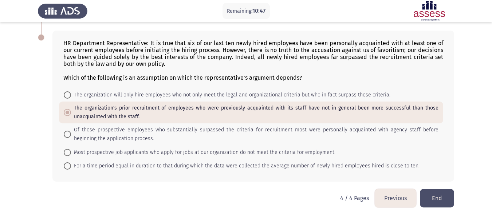
click at [447, 201] on button "End" at bounding box center [437, 198] width 34 height 19
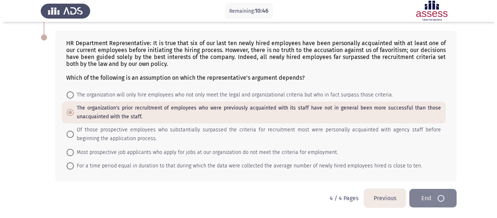
scroll to position [0, 0]
